Goal: Transaction & Acquisition: Purchase product/service

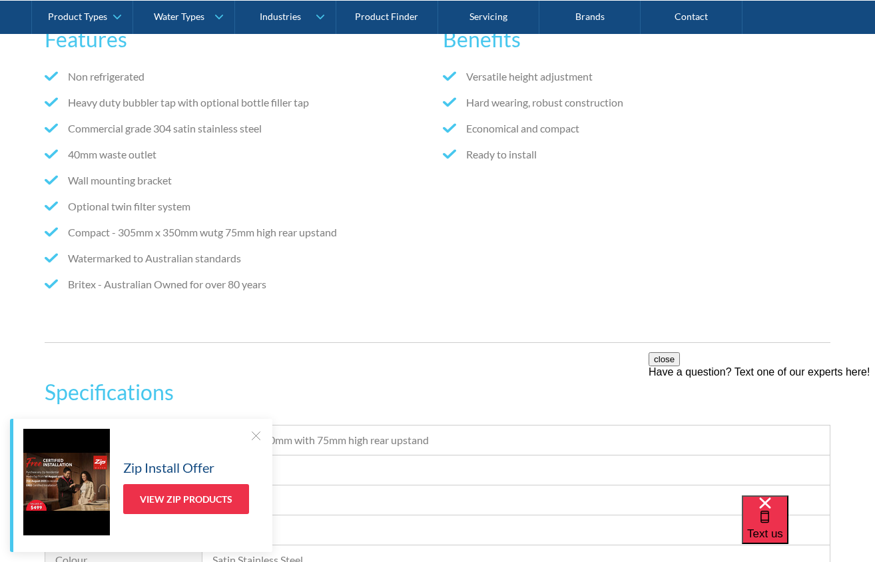
scroll to position [851, 0]
click at [252, 432] on div at bounding box center [255, 435] width 13 height 13
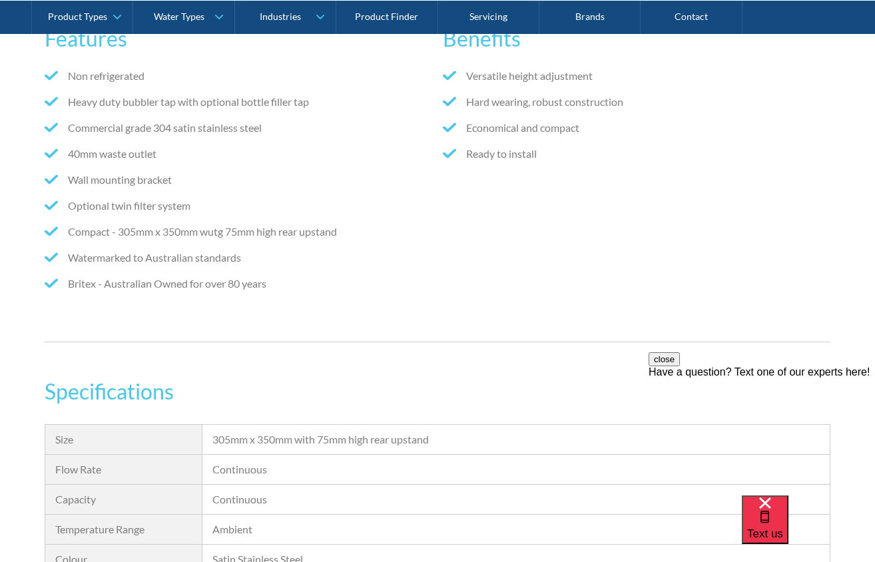
click at [680, 366] on button "close" at bounding box center [664, 359] width 31 height 14
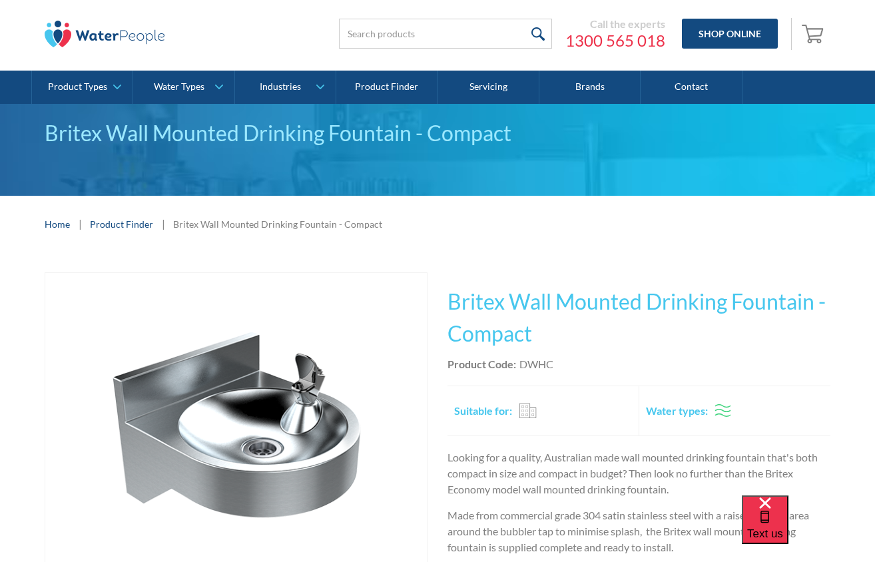
scroll to position [0, 0]
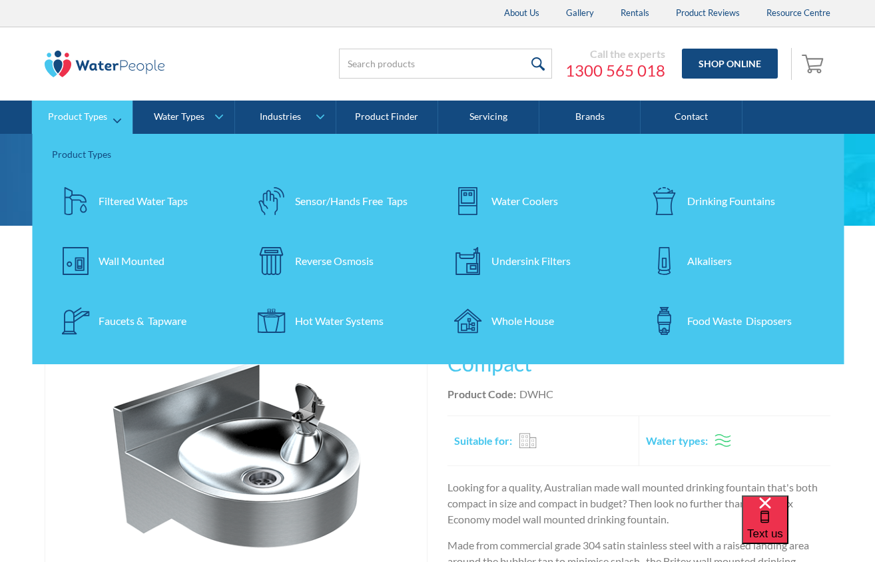
click at [691, 199] on div "Drinking Fountains" at bounding box center [731, 201] width 88 height 16
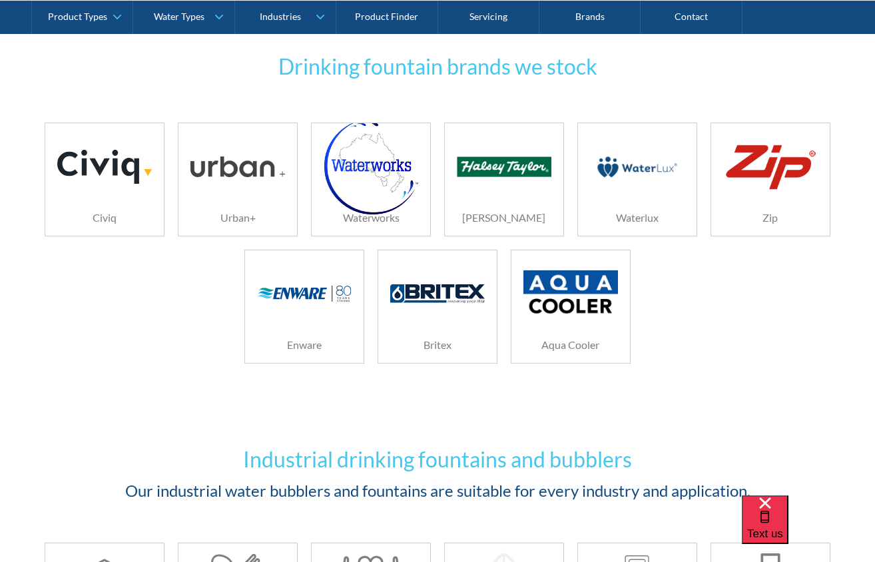
scroll to position [1549, 0]
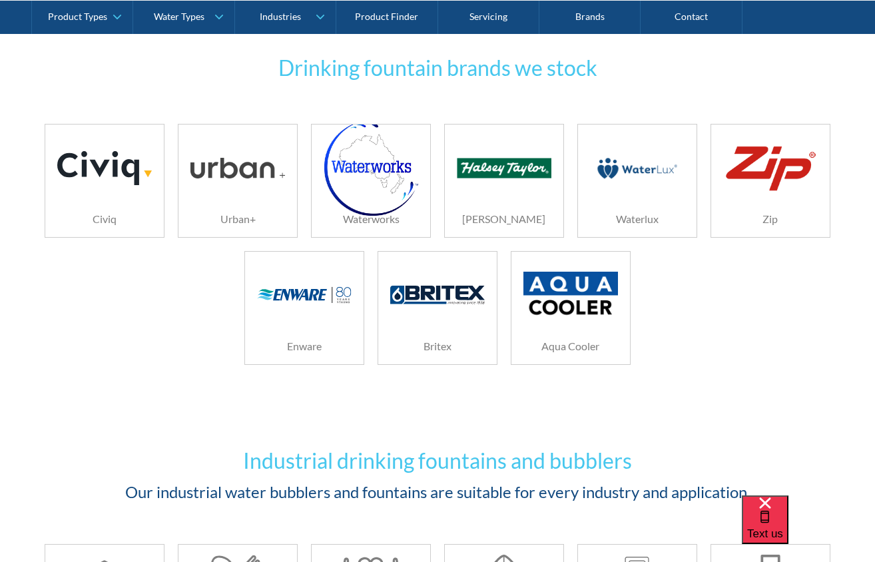
click at [432, 286] on img at bounding box center [437, 295] width 95 height 19
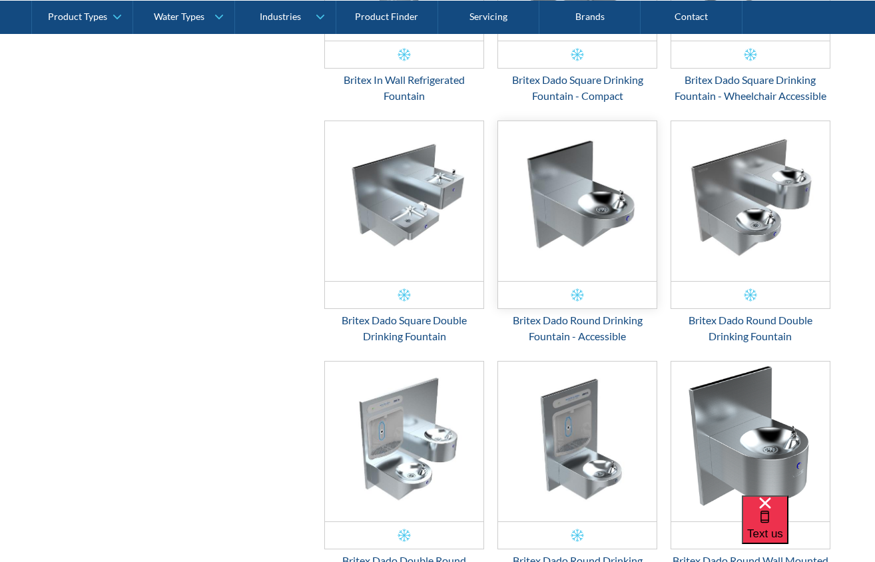
scroll to position [1399, 0]
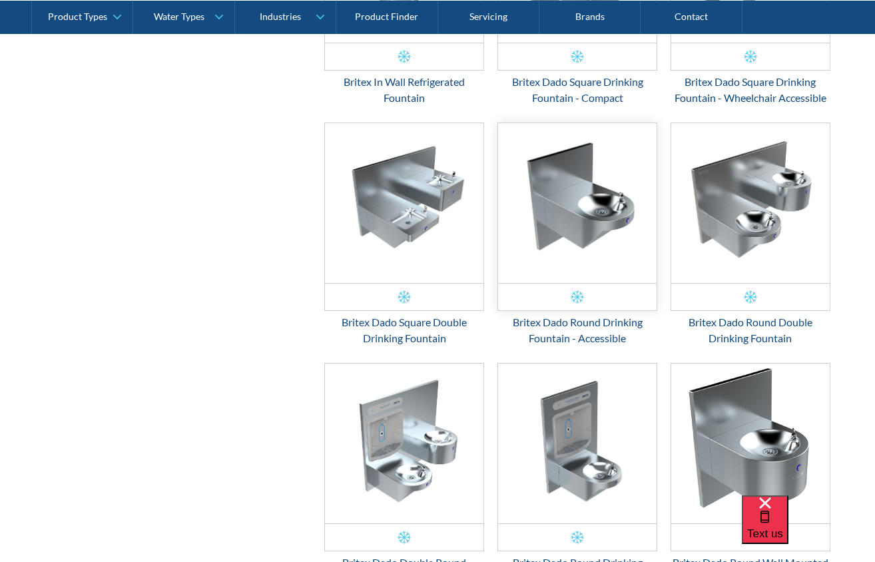
click at [589, 231] on img "Email Form 3" at bounding box center [577, 203] width 159 height 160
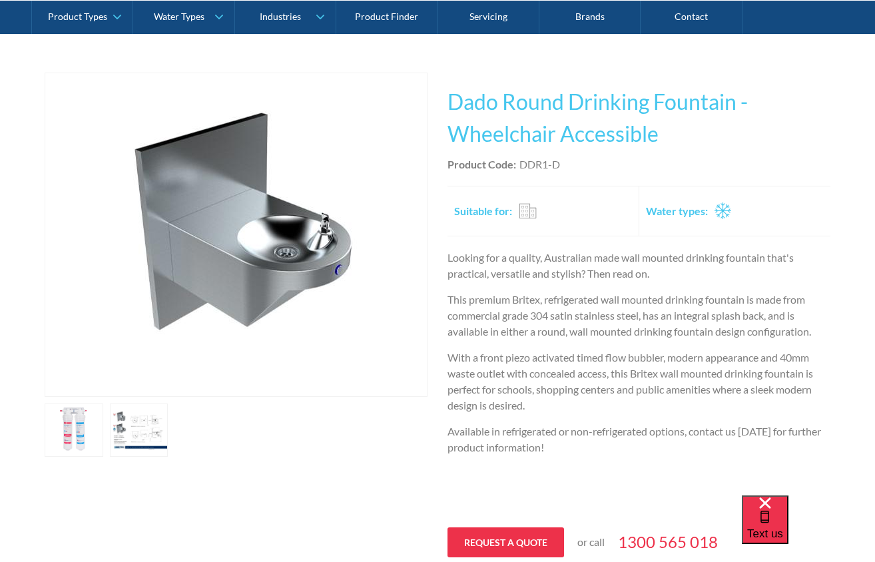
scroll to position [230, 0]
click at [103, 426] on link "open lightbox" at bounding box center [74, 429] width 59 height 53
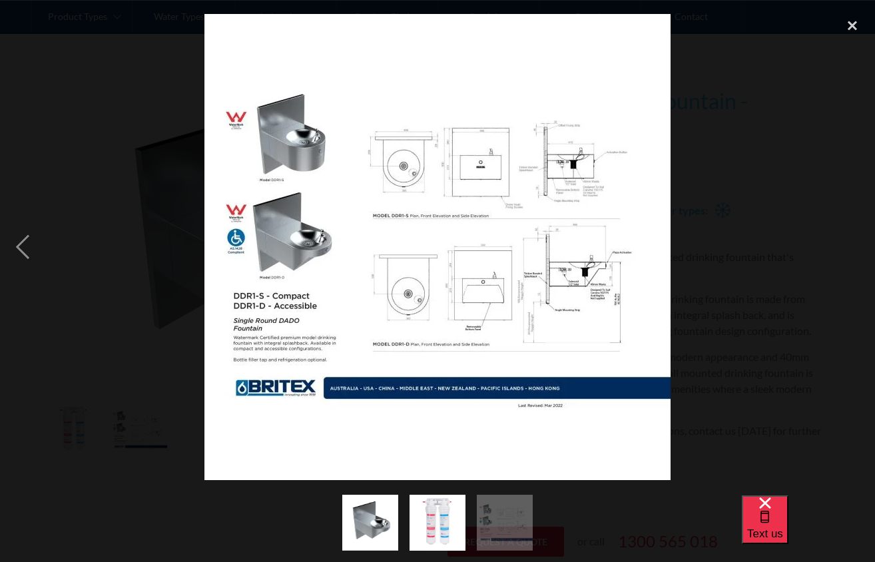
click at [296, 226] on img at bounding box center [438, 247] width 466 height 466
